Goal: Task Accomplishment & Management: Manage account settings

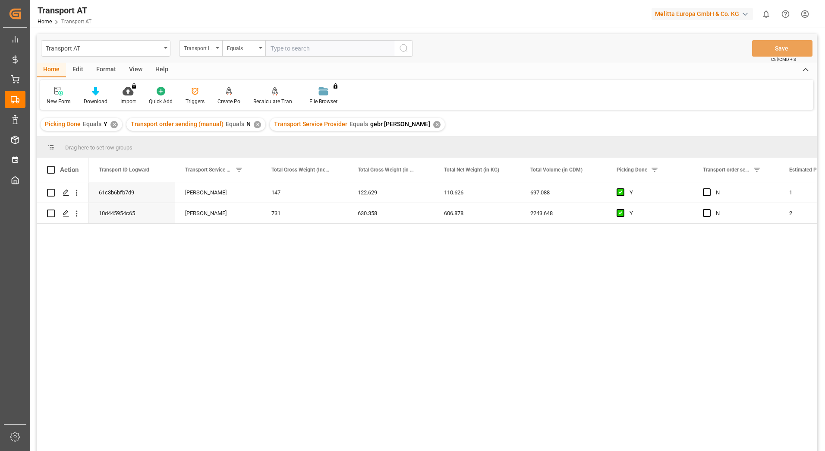
click at [140, 68] on div "View" at bounding box center [136, 70] width 26 height 15
click at [58, 98] on div "Default" at bounding box center [55, 102] width 17 height 8
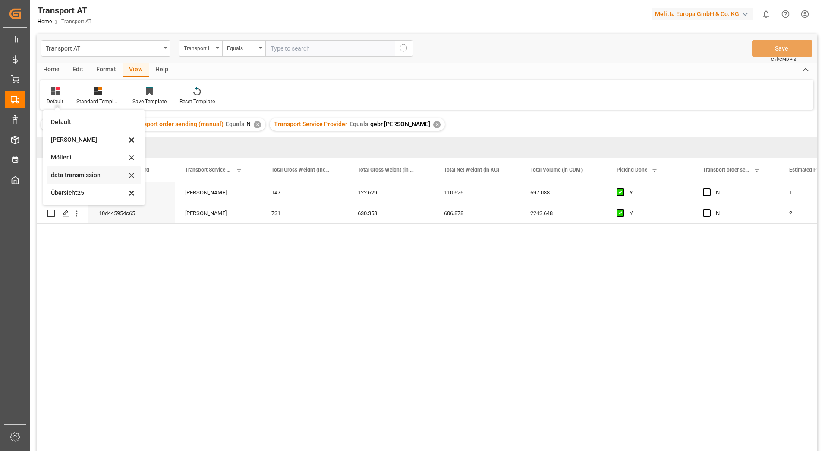
click at [75, 173] on div "data transmission" at bounding box center [89, 175] width 76 height 9
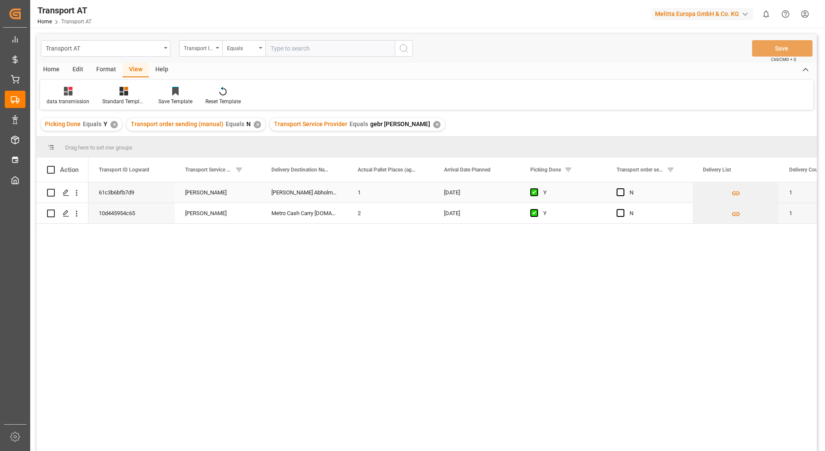
click at [617, 191] on div "N" at bounding box center [650, 192] width 86 height 20
click at [620, 195] on span "Press SPACE to select this row." at bounding box center [621, 192] width 8 height 8
click at [623, 188] on input "Press SPACE to select this row." at bounding box center [623, 188] width 0 height 0
click at [620, 215] on span "Press SPACE to select this row." at bounding box center [621, 213] width 8 height 8
click at [623, 209] on input "Press SPACE to select this row." at bounding box center [623, 209] width 0 height 0
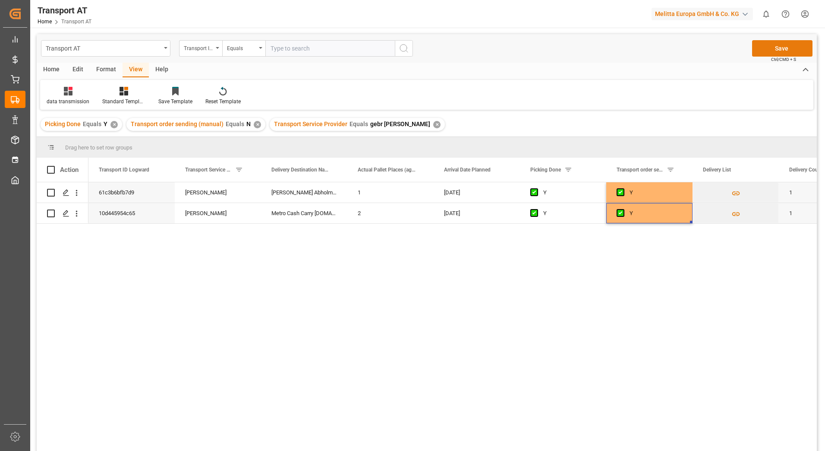
click at [794, 50] on button "Save" at bounding box center [783, 48] width 60 height 16
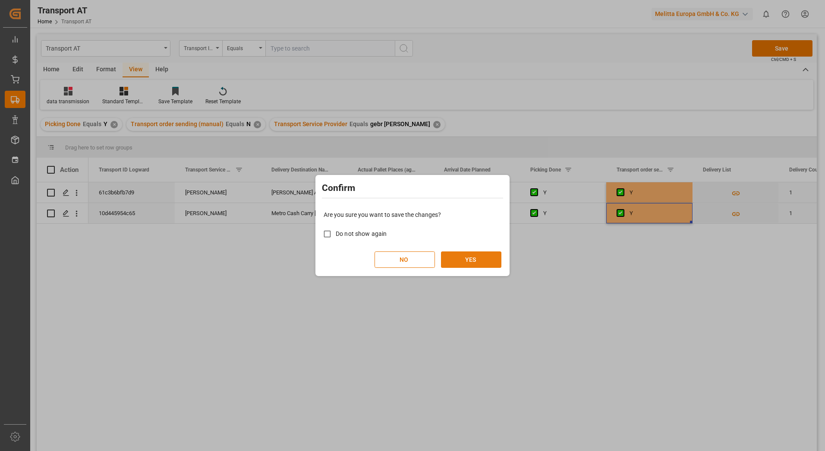
click at [480, 259] on button "YES" at bounding box center [471, 259] width 60 height 16
